Goal: Task Accomplishment & Management: Use online tool/utility

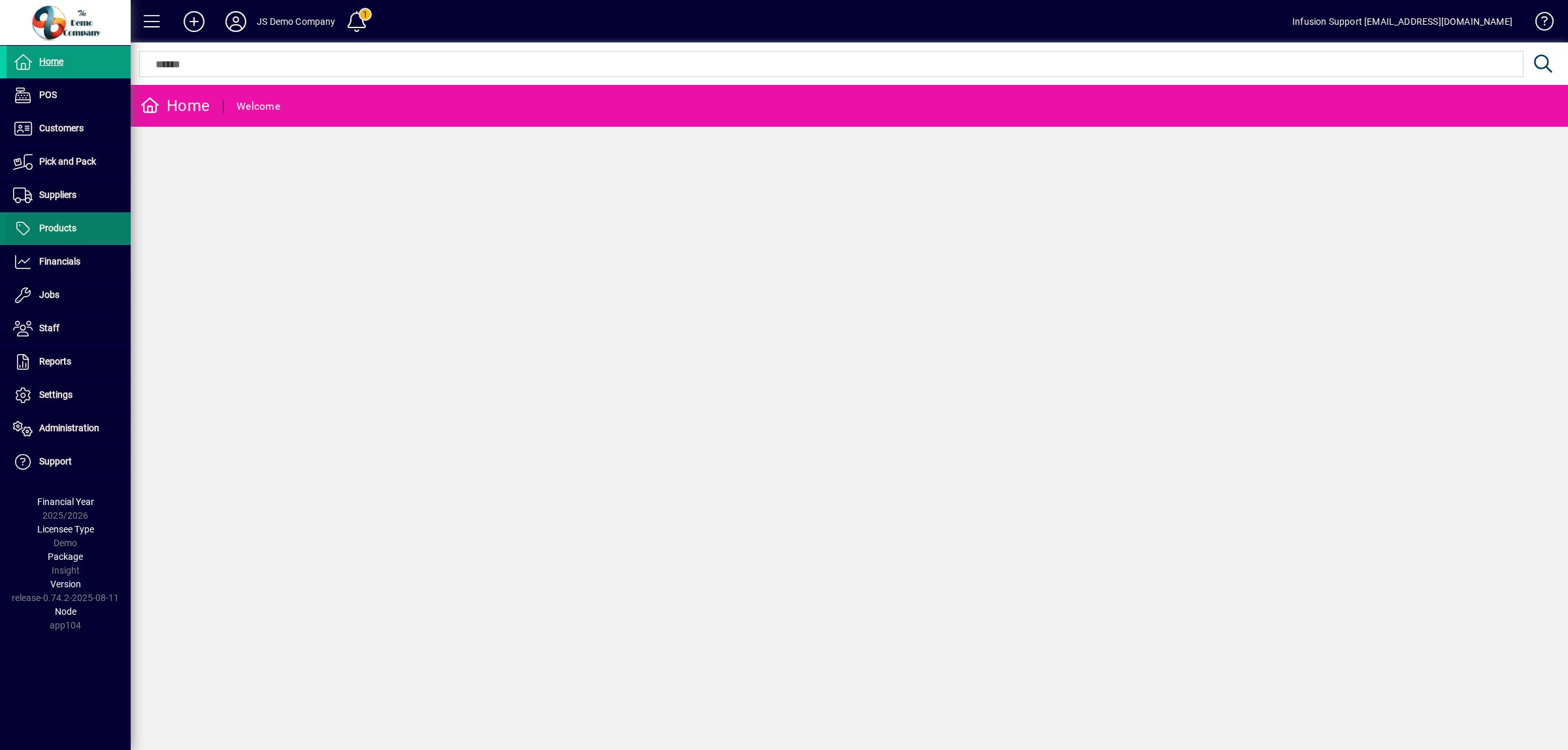
click at [66, 226] on span "Products" at bounding box center [57, 228] width 37 height 11
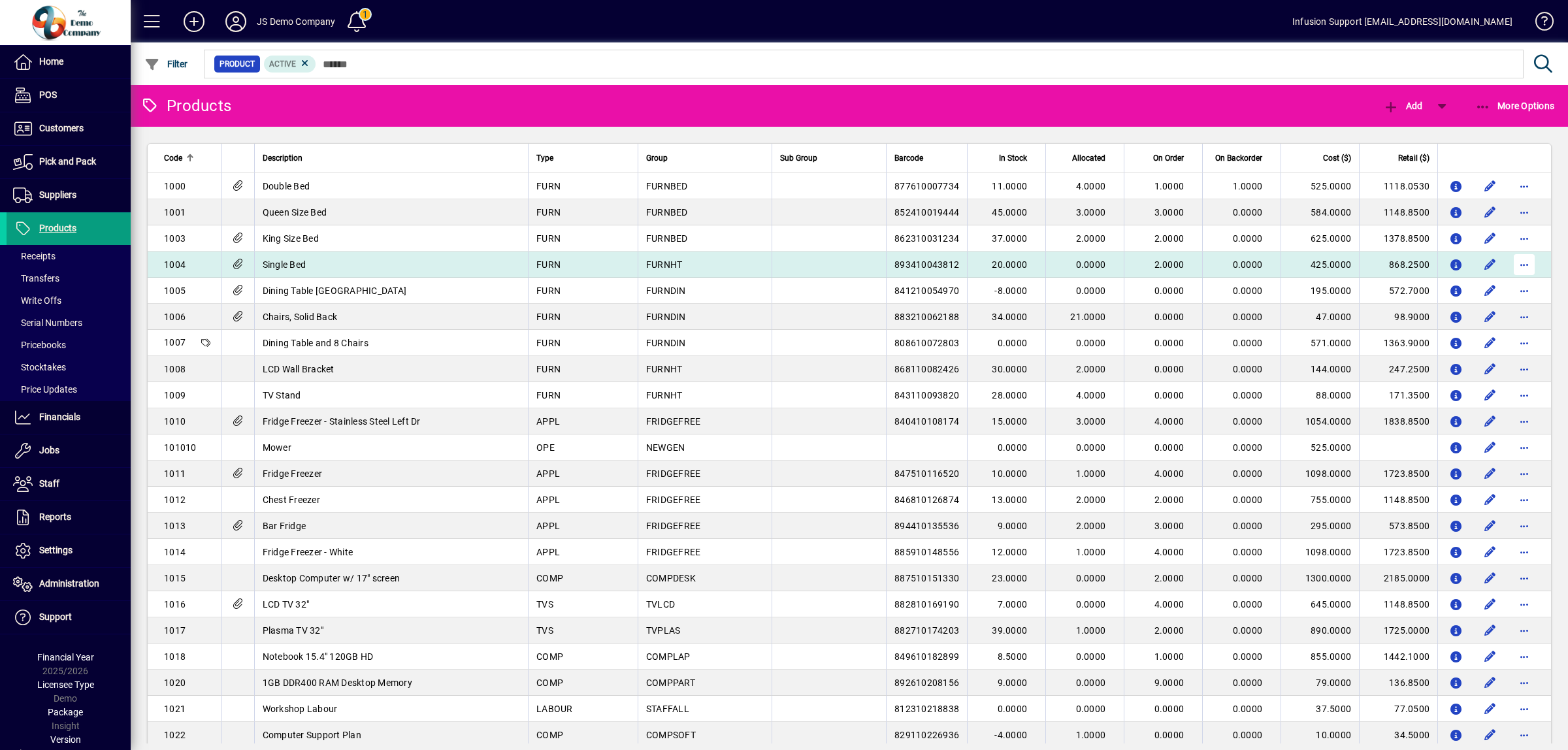
click at [1515, 268] on span "button" at bounding box center [1524, 265] width 31 height 31
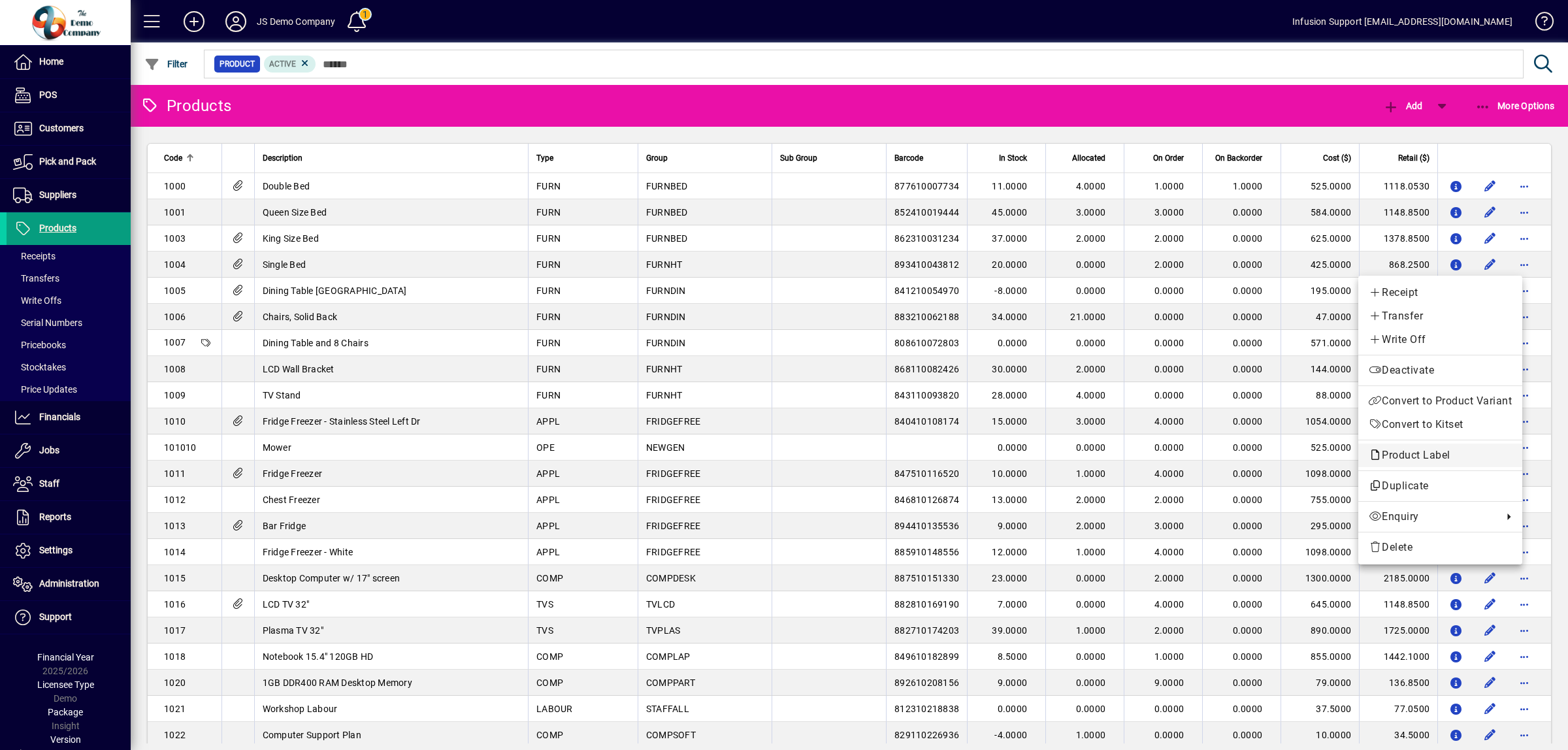
click at [1425, 459] on span "Product Label" at bounding box center [1412, 455] width 89 height 13
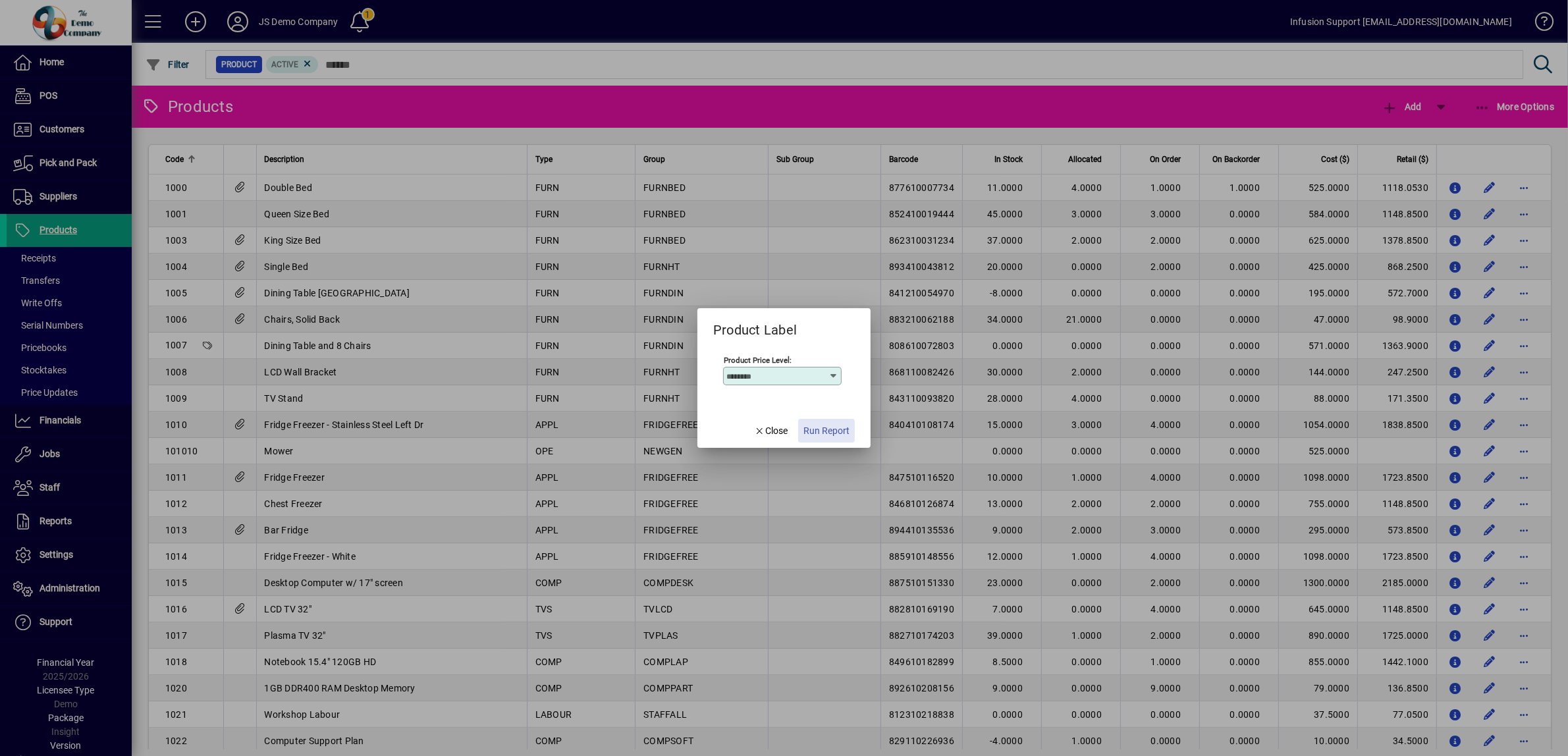
click at [833, 429] on span "Run Report" at bounding box center [826, 431] width 46 height 14
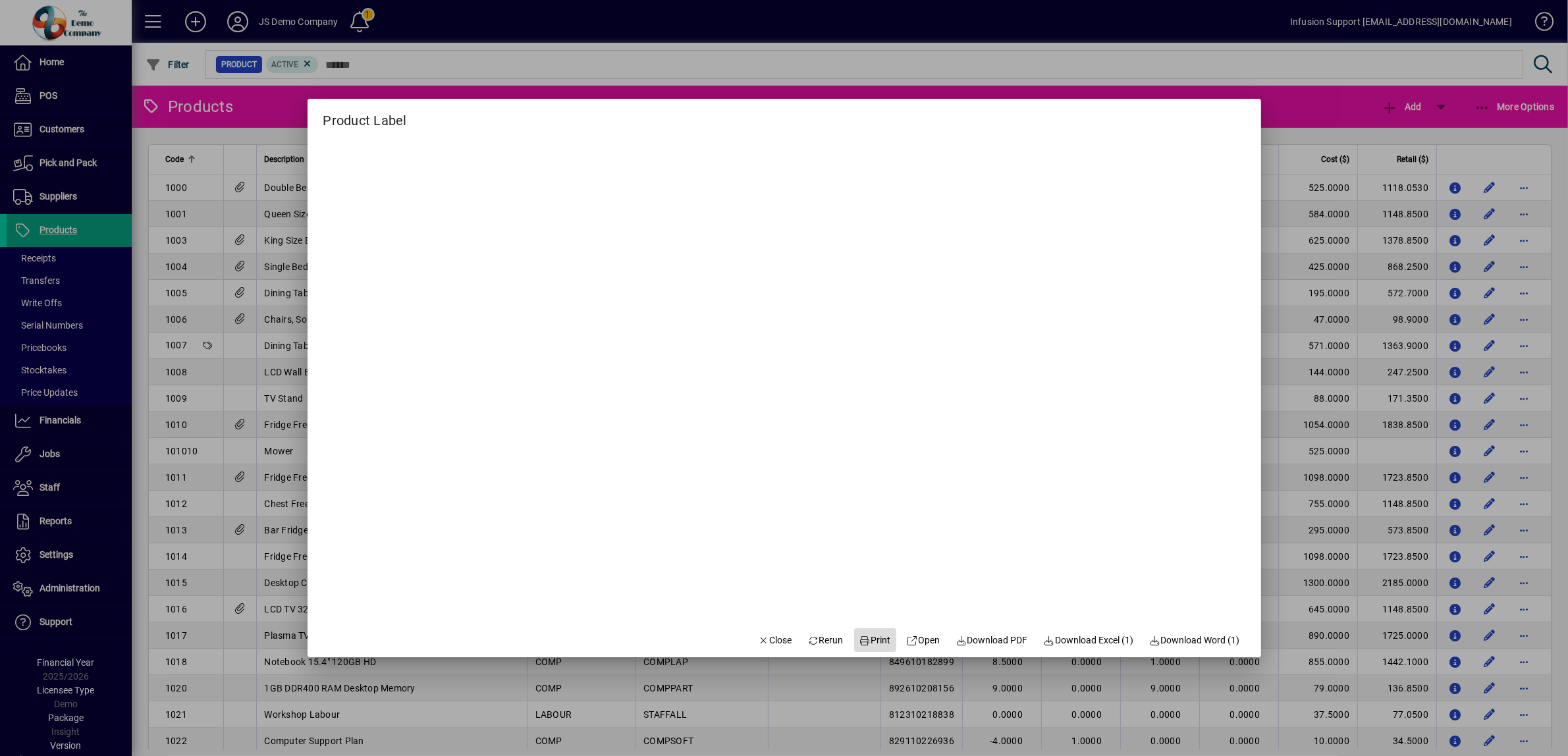
click at [874, 643] on span "Print" at bounding box center [875, 640] width 31 height 14
click at [763, 647] on span "Close" at bounding box center [775, 640] width 34 height 14
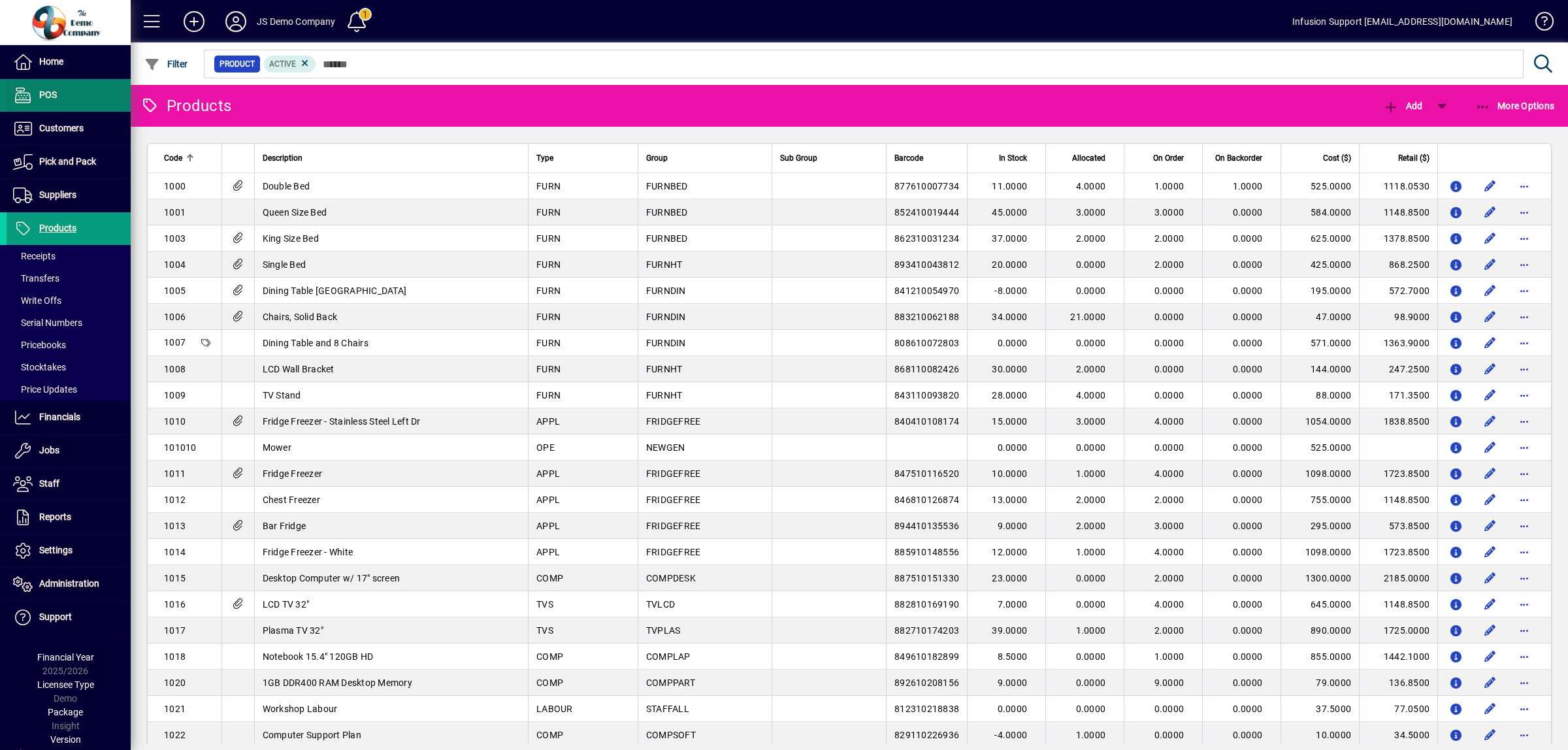
click at [60, 96] on span at bounding box center [68, 95] width 124 height 31
